Goal: Task Accomplishment & Management: Complete application form

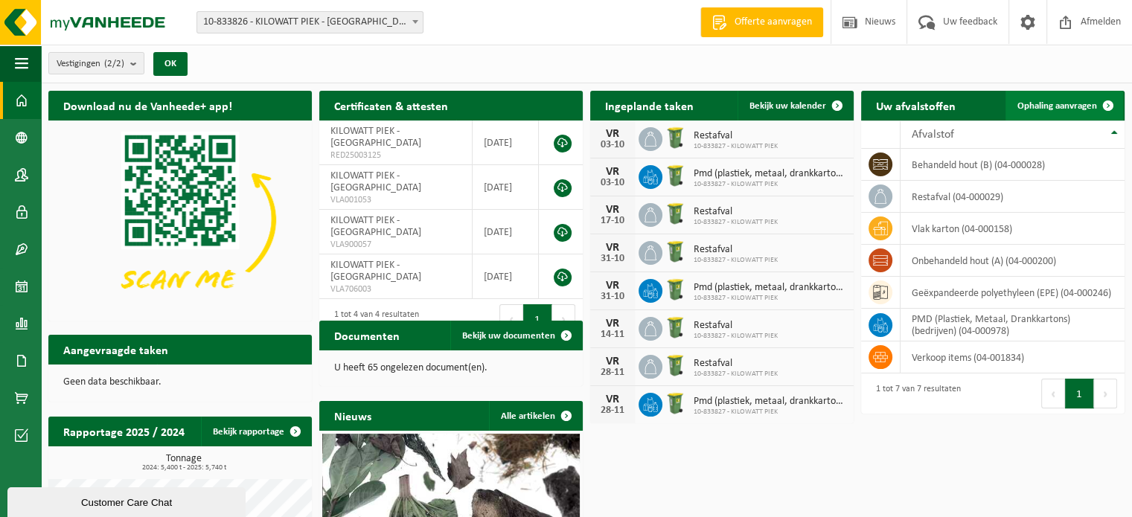
click at [1059, 96] on link "Ophaling aanvragen" at bounding box center [1065, 106] width 118 height 30
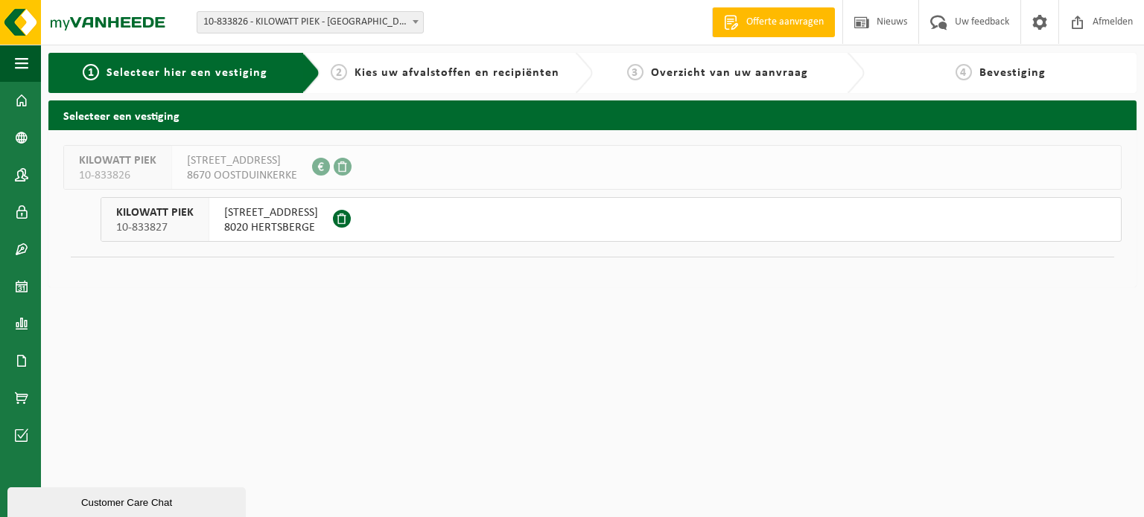
click at [271, 220] on span "8020 HERTSBERGE" at bounding box center [271, 227] width 94 height 15
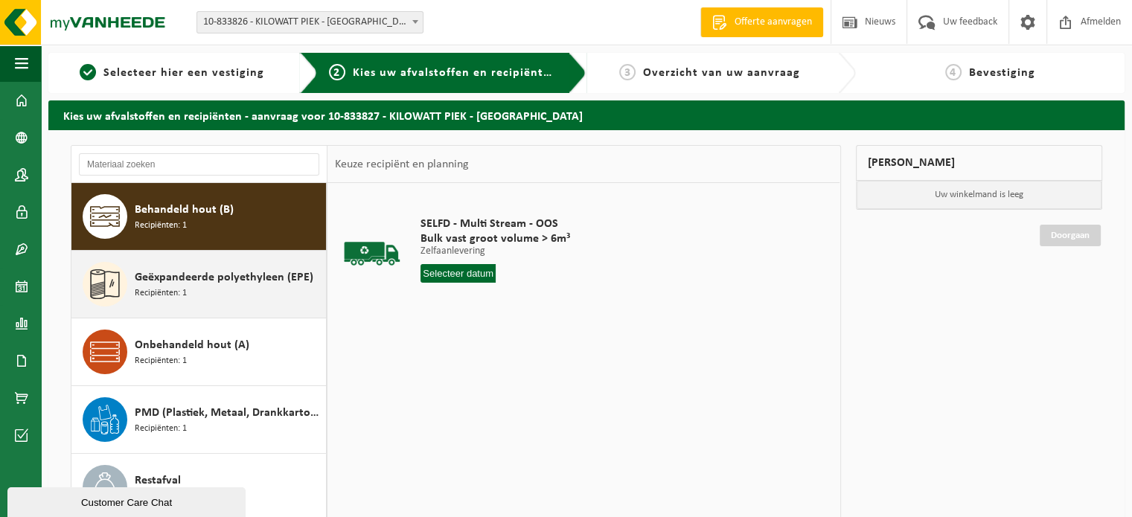
click at [254, 299] on div "Geëxpandeerde polyethyleen (EPE) Recipiënten: 1" at bounding box center [229, 284] width 188 height 45
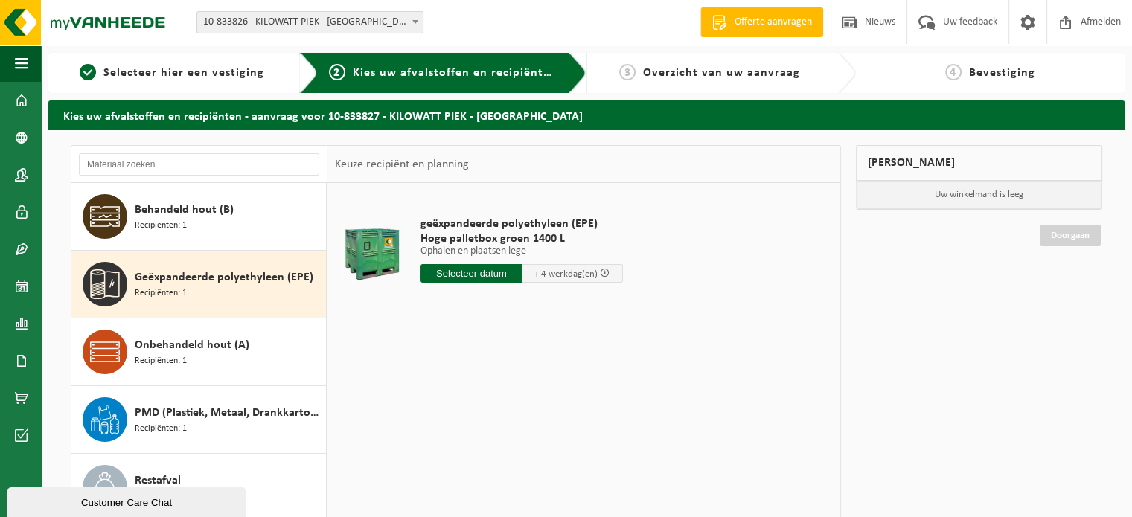
click at [474, 272] on input "text" at bounding box center [471, 273] width 101 height 19
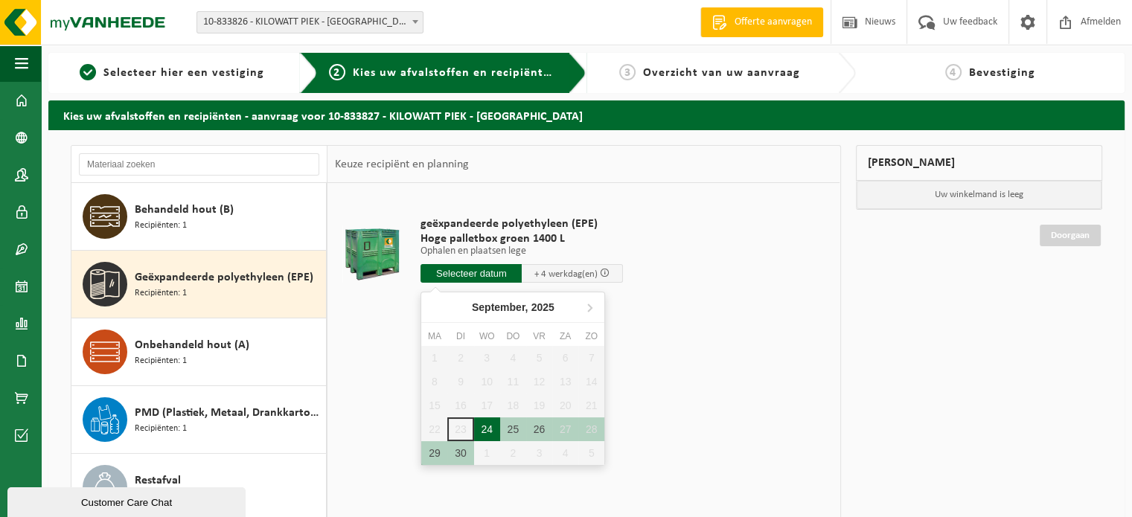
click at [494, 428] on div "24" at bounding box center [487, 430] width 26 height 24
type input "Van 2025-09-24"
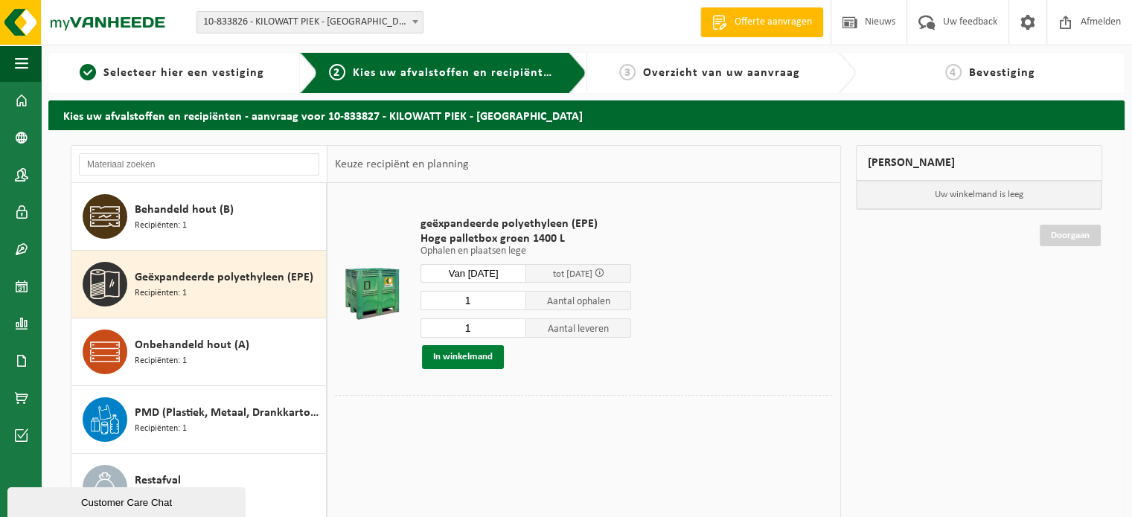
click at [479, 359] on button "In winkelmand" at bounding box center [463, 357] width 82 height 24
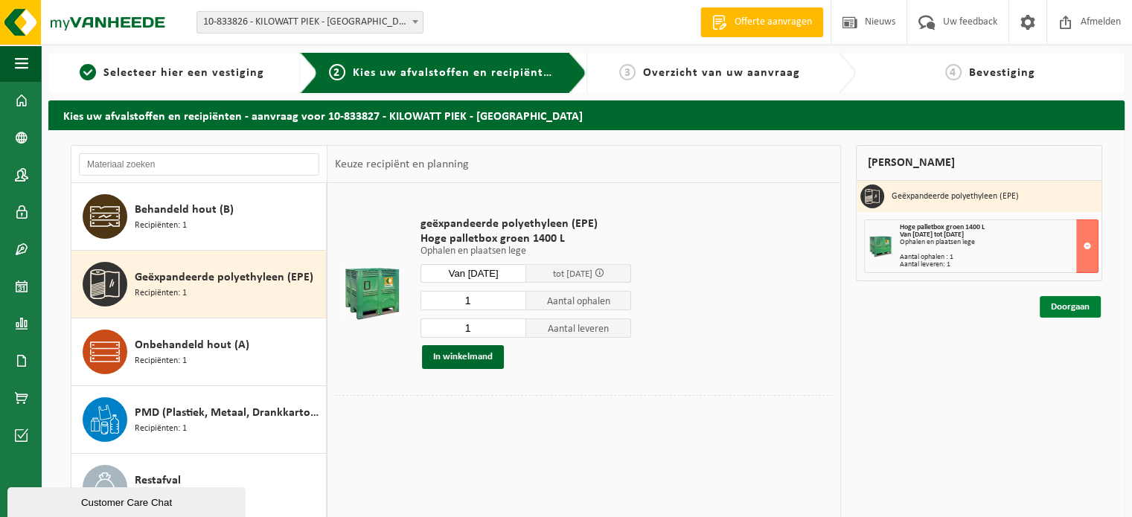
click at [1077, 307] on link "Doorgaan" at bounding box center [1070, 307] width 61 height 22
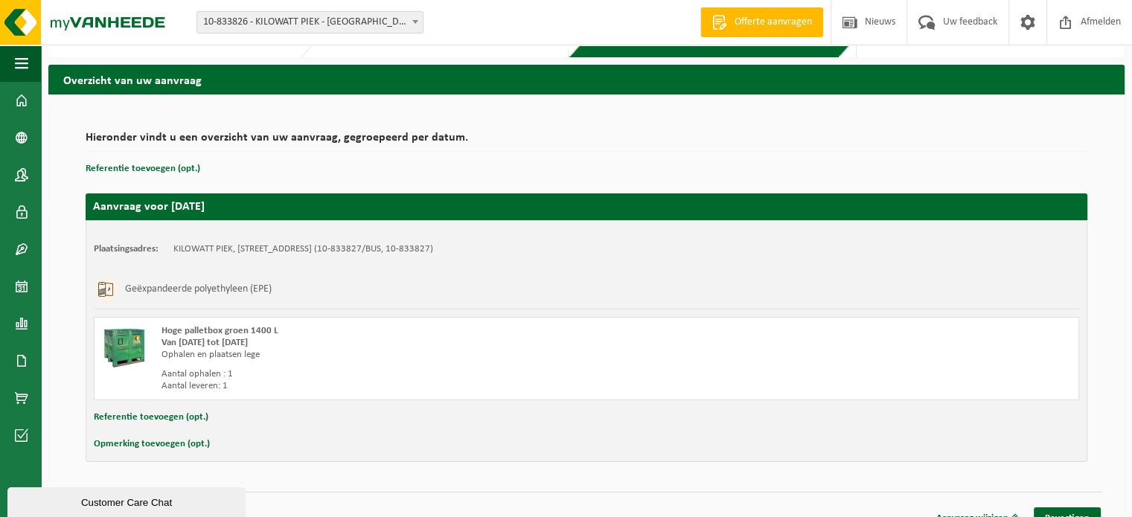
scroll to position [54, 0]
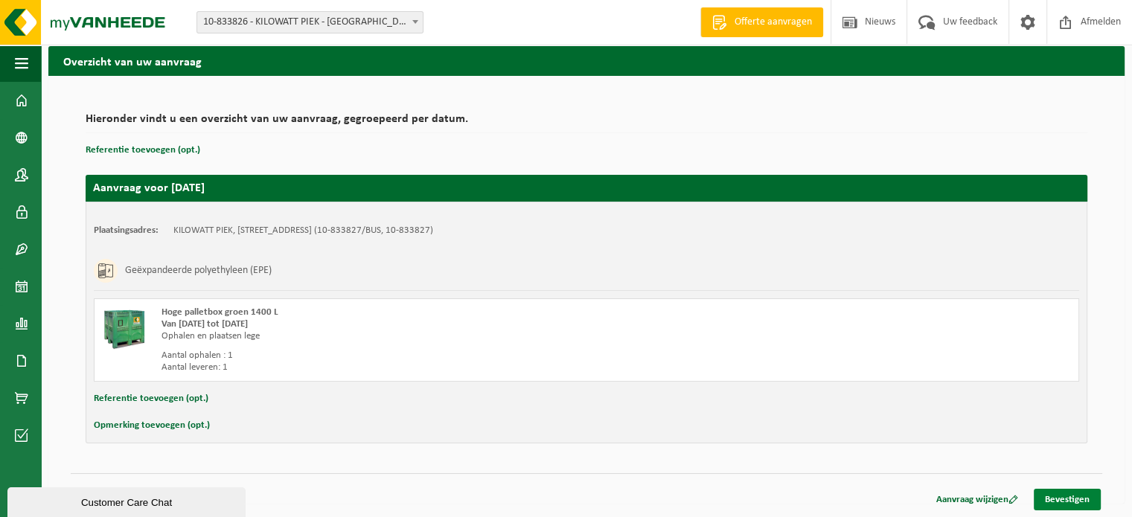
click at [1065, 492] on link "Bevestigen" at bounding box center [1067, 500] width 67 height 22
